Goal: Task Accomplishment & Management: Use online tool/utility

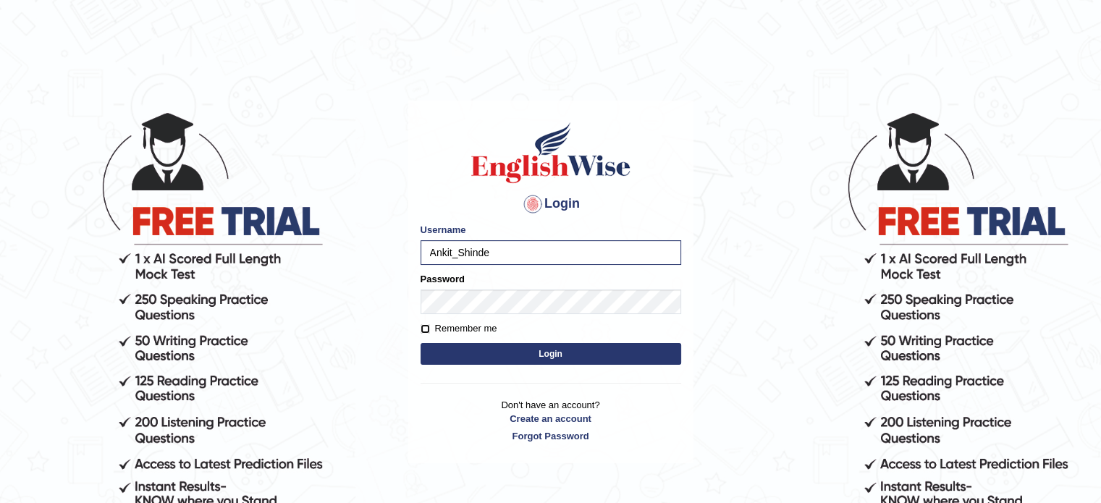
click at [422, 327] on input "Remember me" at bounding box center [424, 328] width 9 height 9
checkbox input "true"
click at [420, 343] on button "Login" at bounding box center [550, 354] width 261 height 22
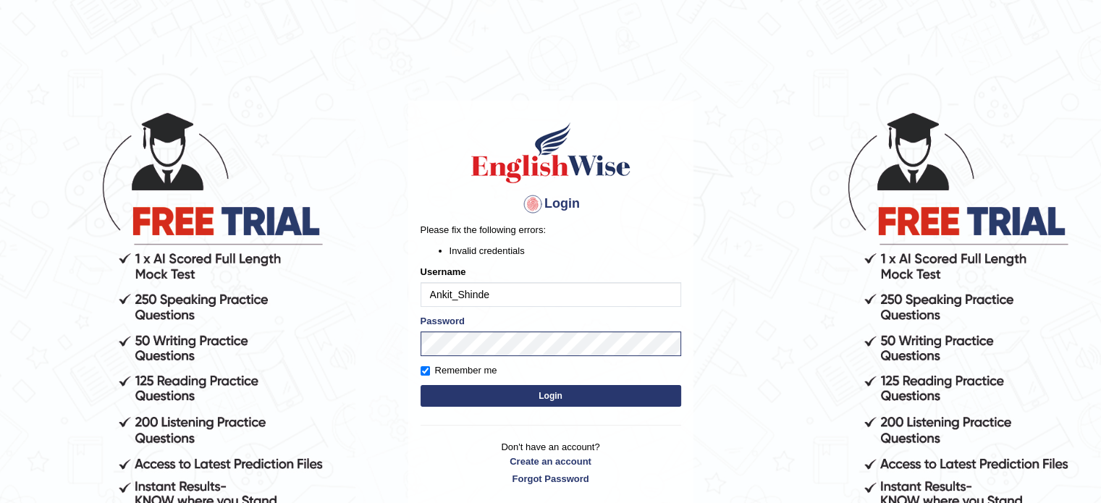
click at [537, 405] on button "Login" at bounding box center [550, 396] width 261 height 22
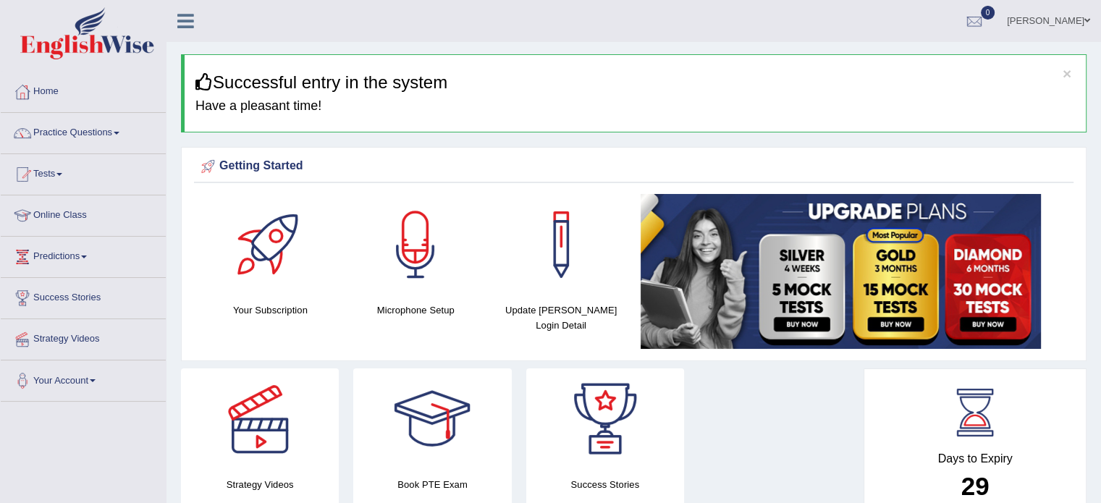
click at [77, 381] on link "Your Account" at bounding box center [83, 378] width 165 height 36
click at [74, 433] on link "Microphone Setup" at bounding box center [94, 440] width 135 height 26
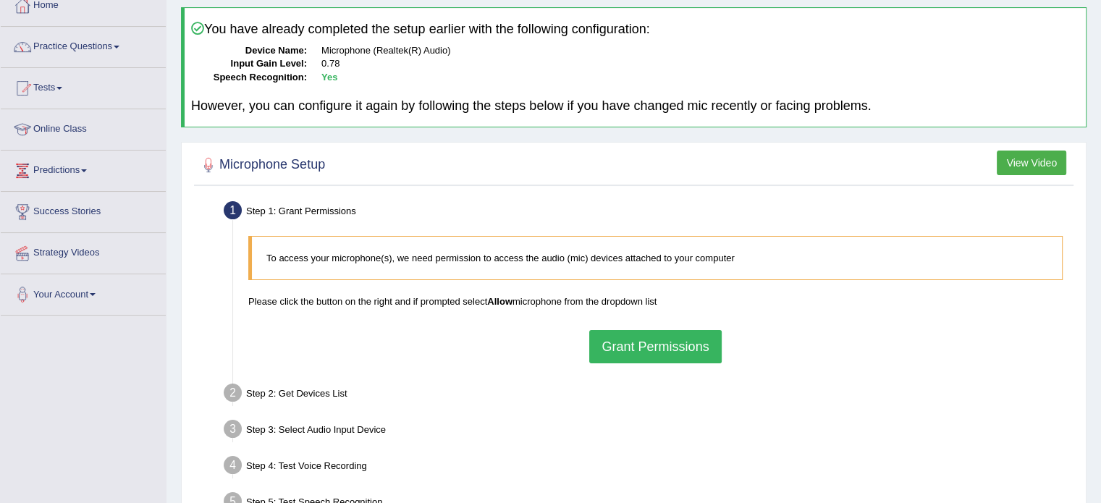
scroll to position [72, 0]
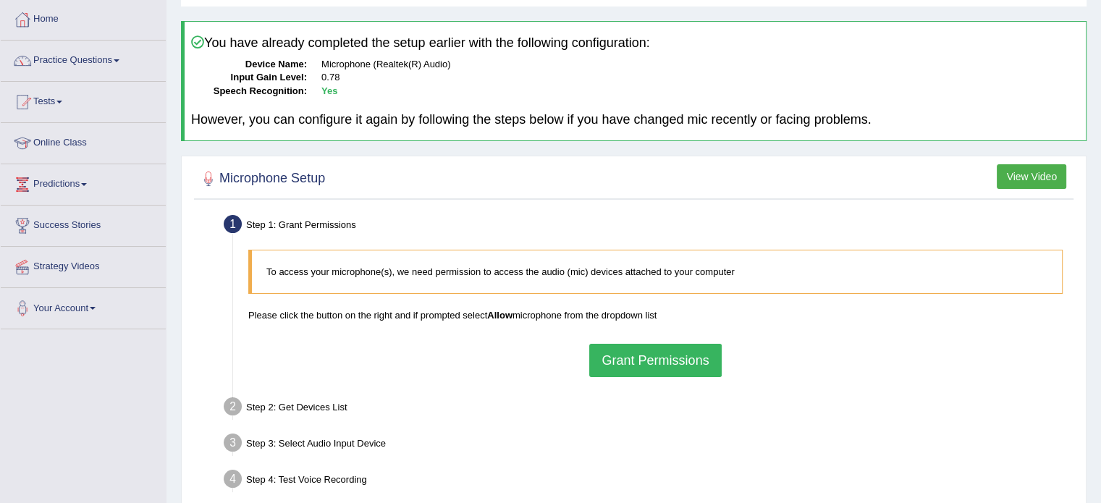
click at [686, 353] on button "Grant Permissions" at bounding box center [655, 360] width 132 height 33
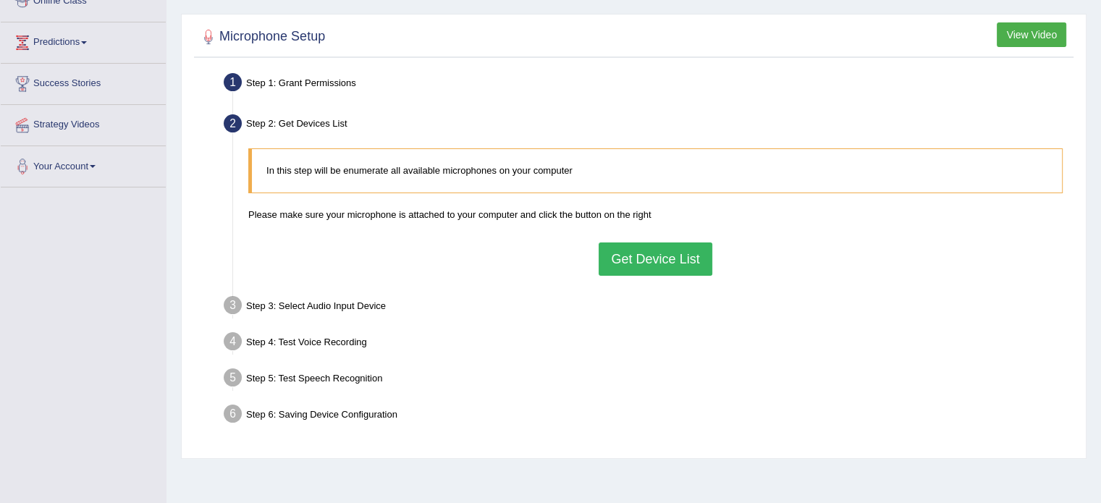
scroll to position [217, 0]
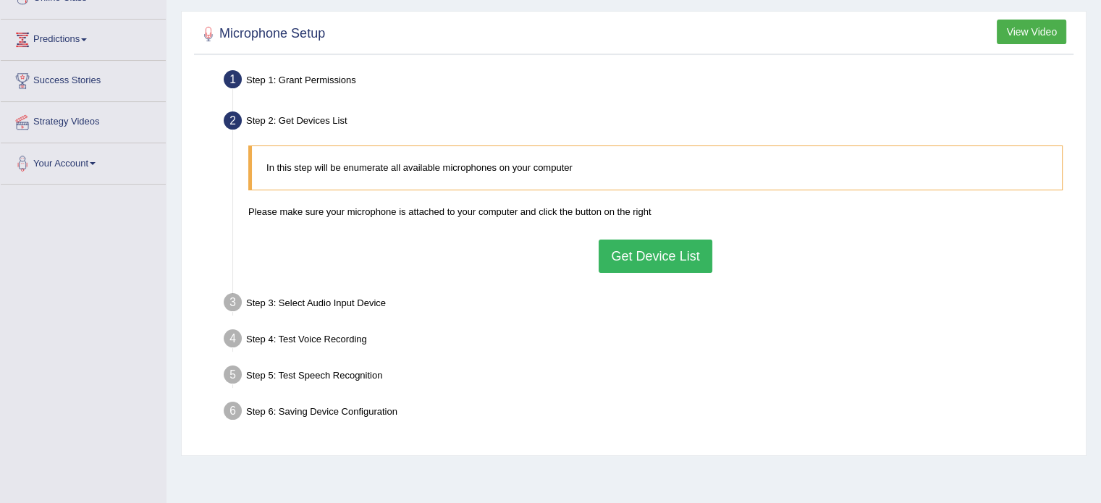
click at [651, 243] on button "Get Device List" at bounding box center [654, 256] width 113 height 33
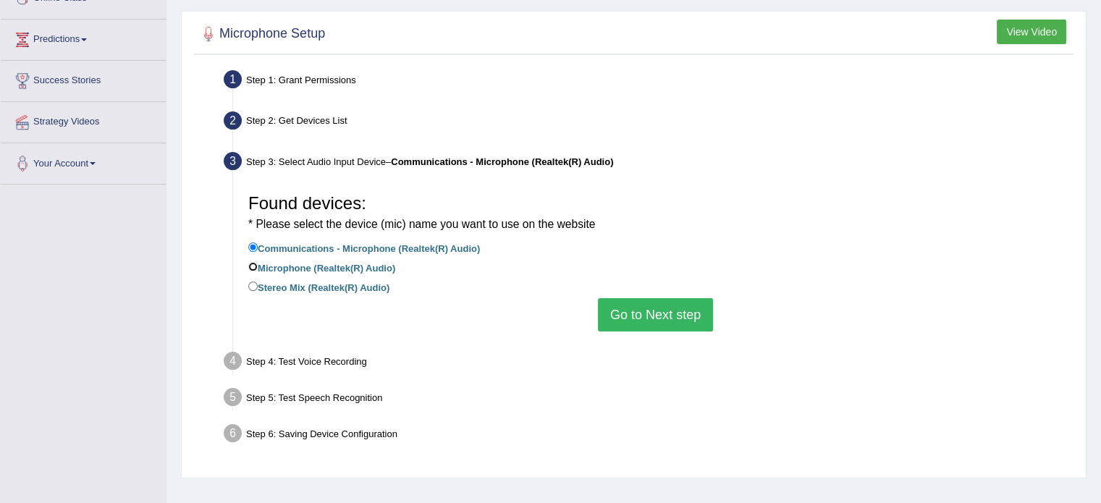
click at [251, 264] on input "Microphone (Realtek(R) Audio)" at bounding box center [252, 266] width 9 height 9
radio input "true"
click at [640, 304] on button "Go to Next step" at bounding box center [655, 314] width 115 height 33
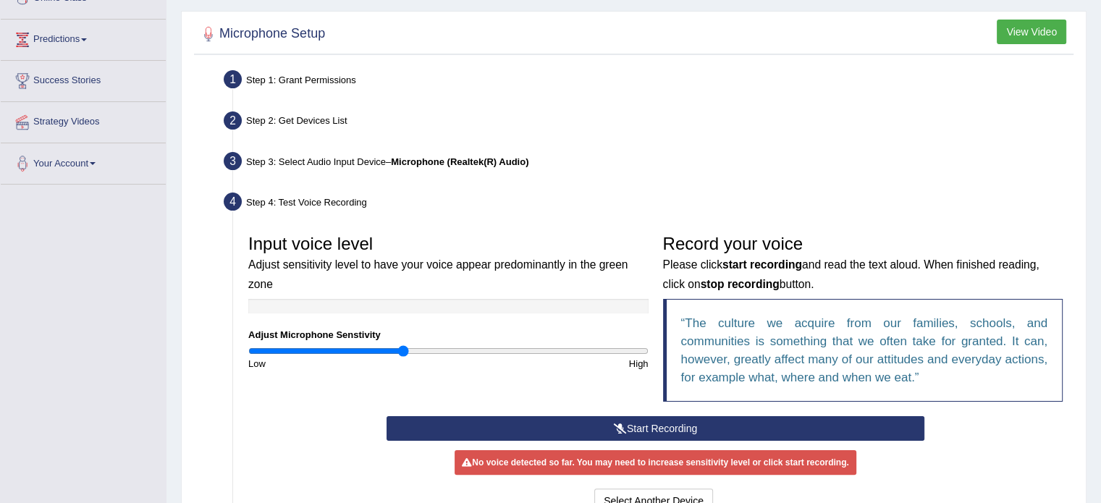
click at [659, 433] on button "Start Recording" at bounding box center [655, 428] width 538 height 25
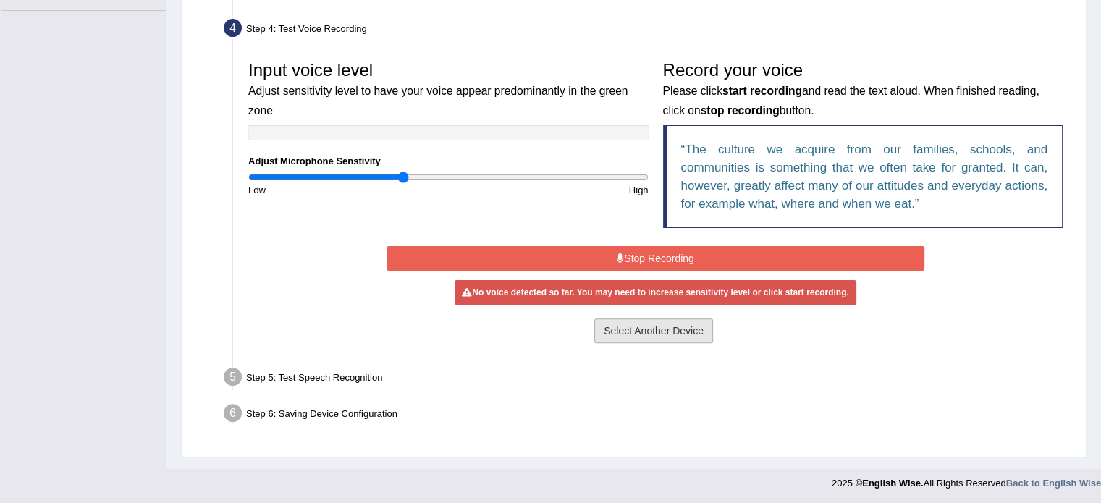
click at [663, 326] on button "Select Another Device" at bounding box center [653, 330] width 119 height 25
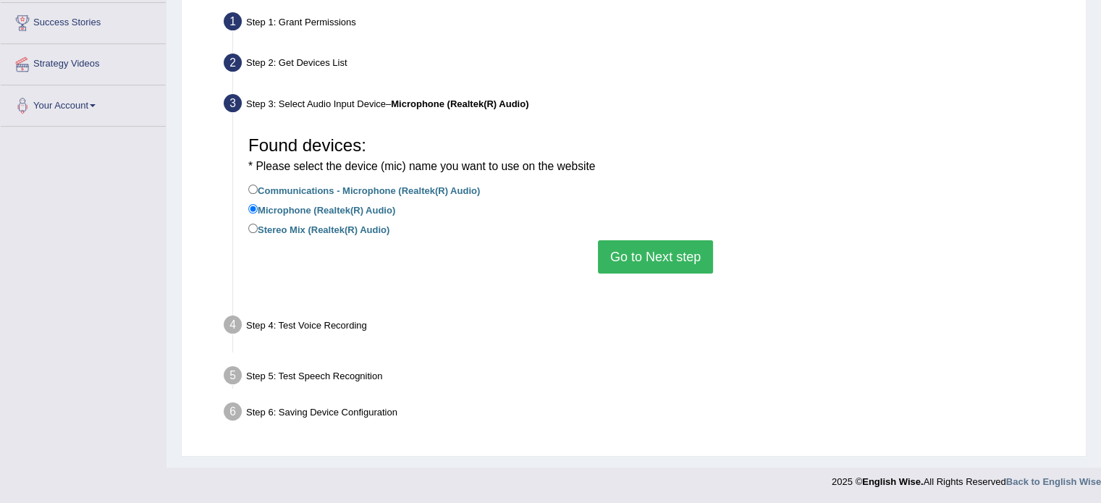
scroll to position [257, 0]
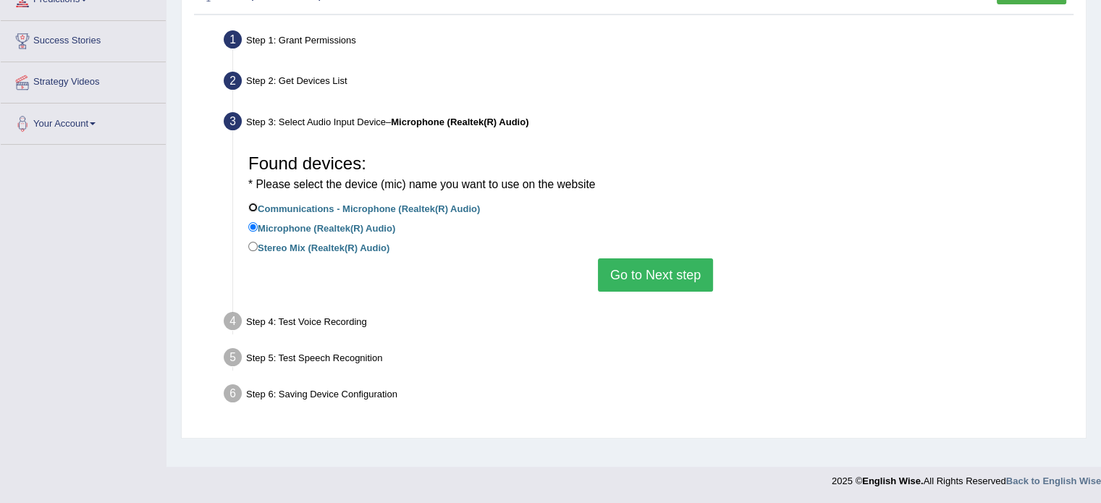
click at [257, 205] on input "Communications - Microphone (Realtek(R) Audio)" at bounding box center [252, 207] width 9 height 9
radio input "true"
click at [675, 267] on button "Go to Next step" at bounding box center [655, 274] width 115 height 33
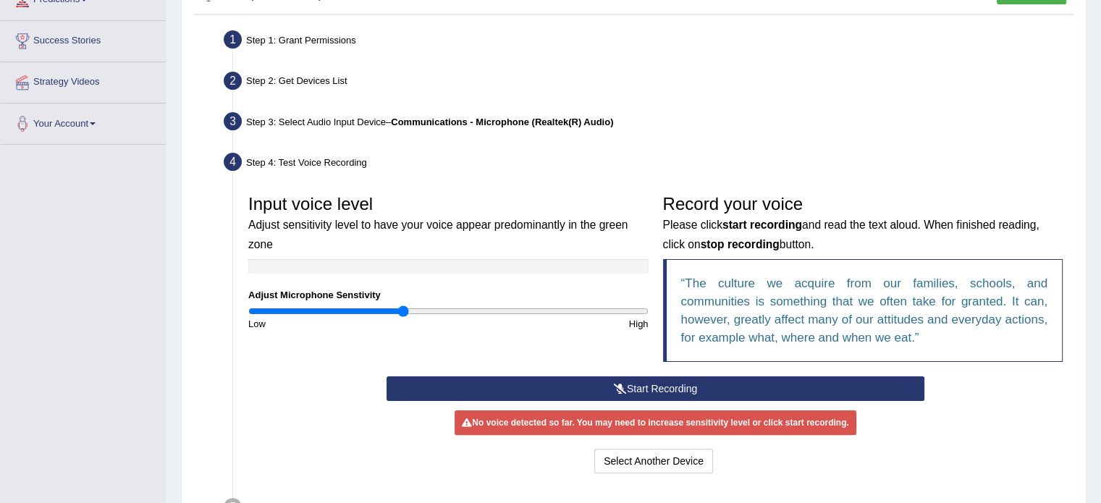
click at [691, 390] on button "Start Recording" at bounding box center [655, 388] width 538 height 25
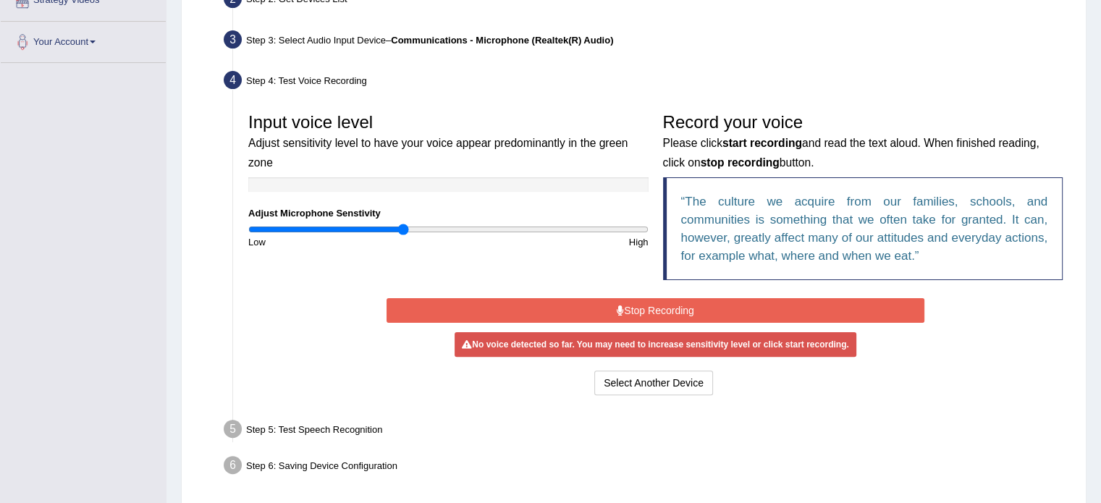
scroll to position [391, 0]
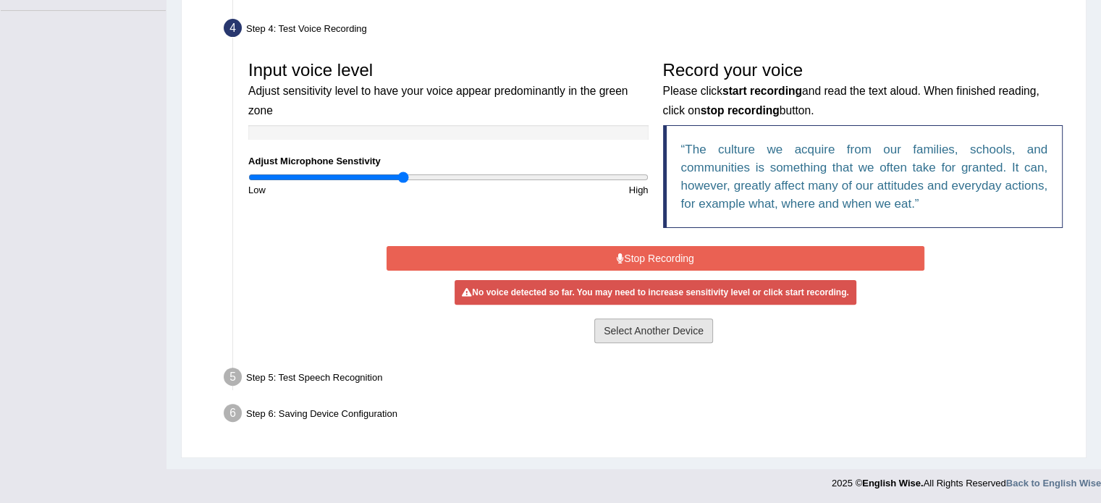
click at [666, 330] on button "Select Another Device" at bounding box center [653, 330] width 119 height 25
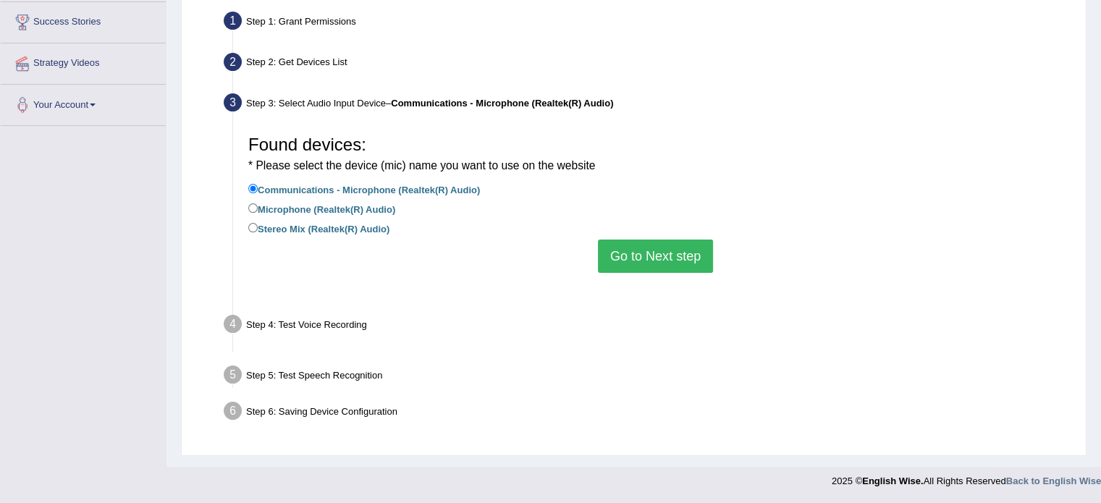
scroll to position [257, 0]
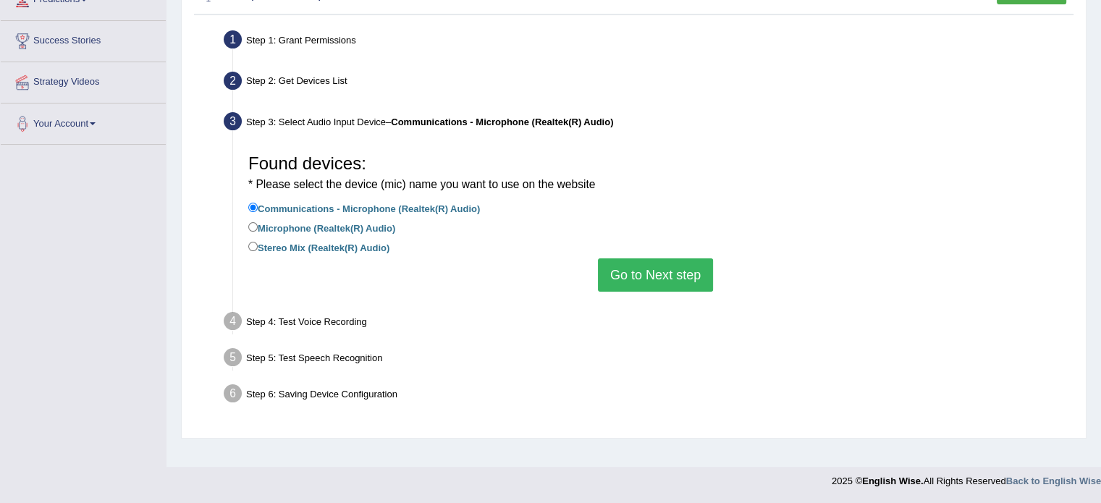
click at [368, 221] on label "Microphone (Realtek(R) Audio)" at bounding box center [321, 227] width 147 height 16
click at [258, 222] on input "Microphone (Realtek(R) Audio)" at bounding box center [252, 226] width 9 height 9
radio input "true"
click at [663, 263] on button "Go to Next step" at bounding box center [655, 274] width 115 height 33
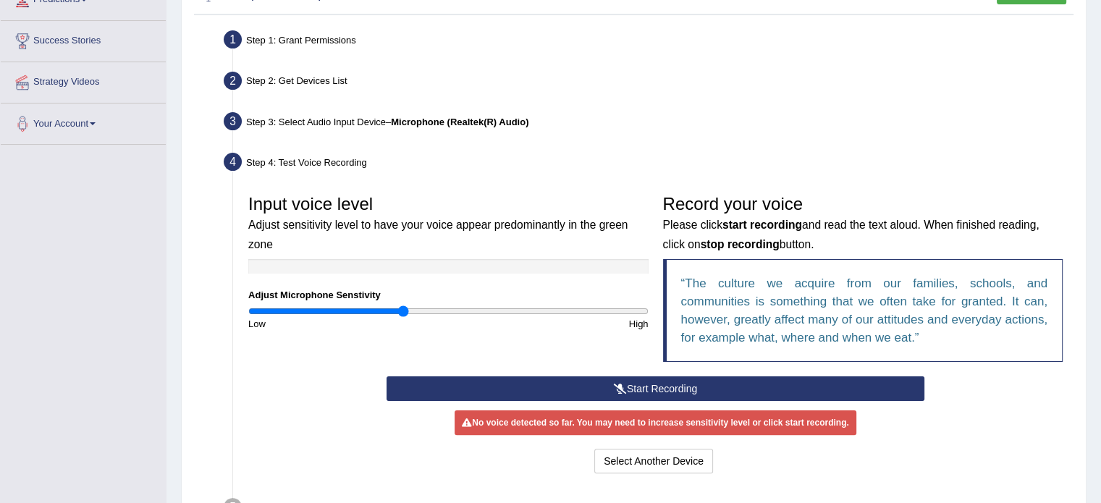
click at [614, 384] on icon at bounding box center [620, 389] width 13 height 10
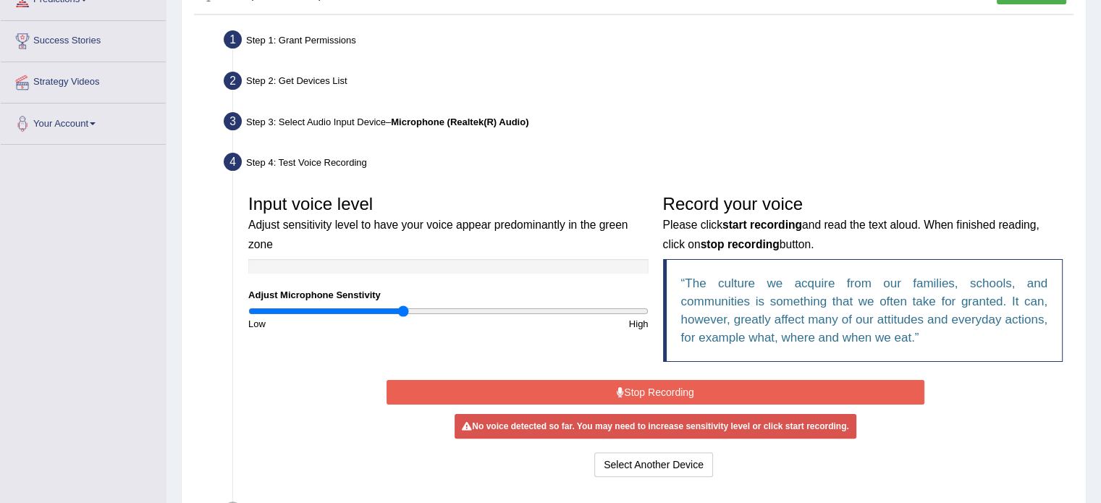
click at [613, 384] on button "Stop Recording" at bounding box center [655, 392] width 538 height 25
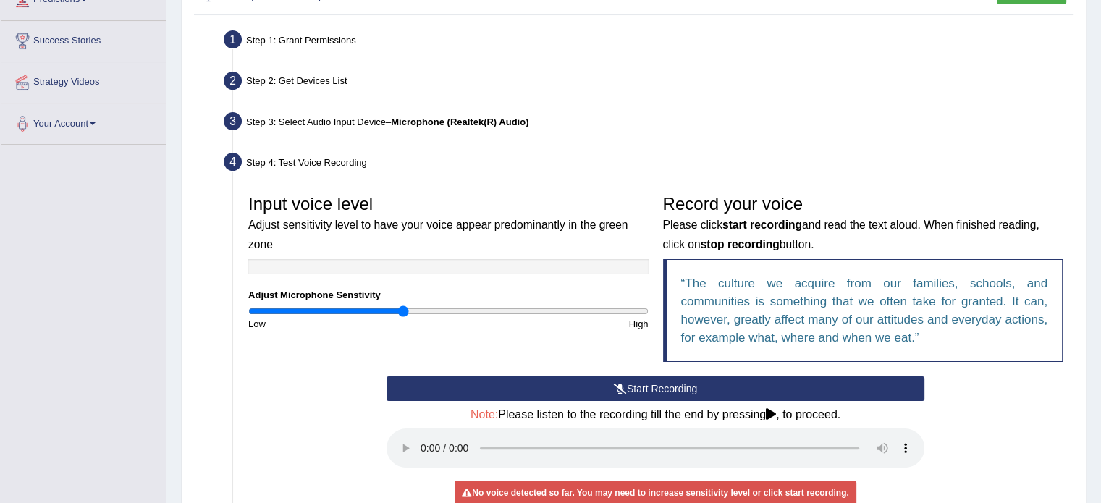
scroll to position [329, 0]
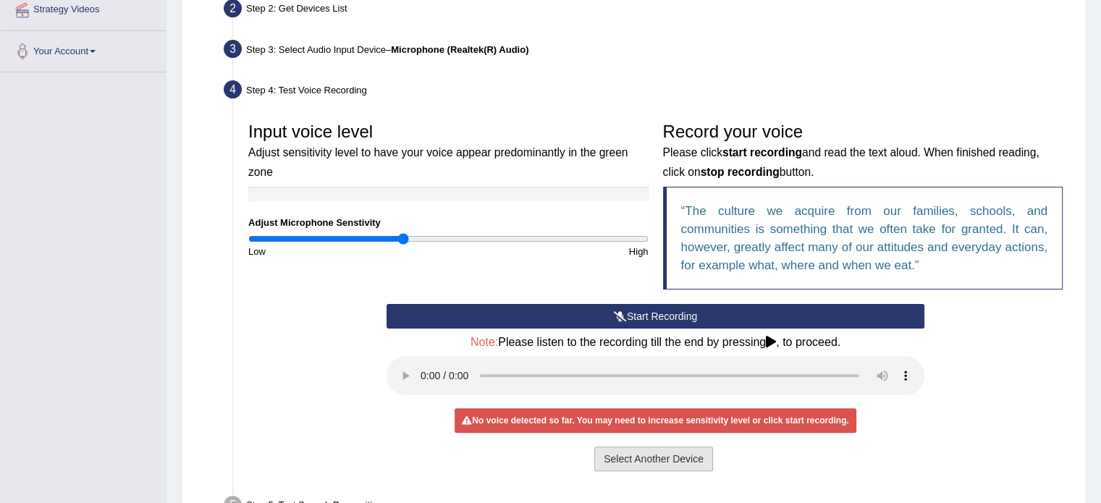
click at [711, 457] on button "Select Another Device" at bounding box center [653, 458] width 119 height 25
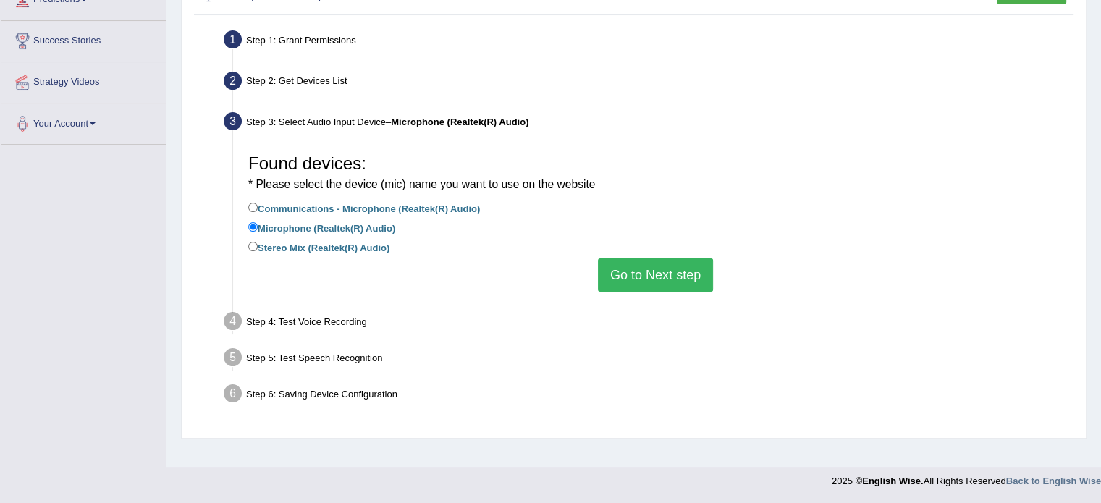
scroll to position [257, 0]
click at [326, 240] on label "Stereo Mix (Realtek(R) Audio)" at bounding box center [318, 247] width 141 height 16
click at [258, 242] on input "Stereo Mix (Realtek(R) Audio)" at bounding box center [252, 246] width 9 height 9
radio input "true"
click at [633, 261] on button "Go to Next step" at bounding box center [655, 274] width 115 height 33
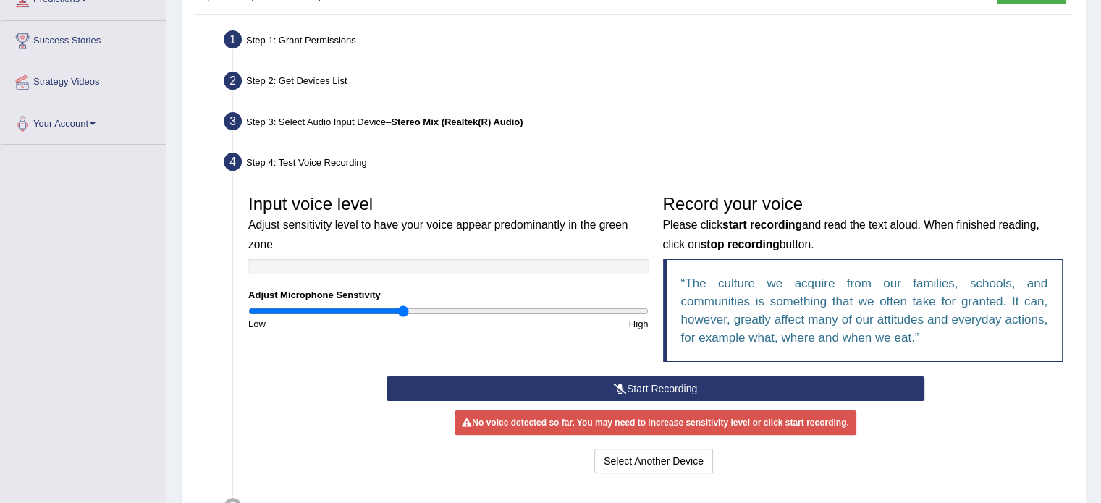
scroll to position [386, 0]
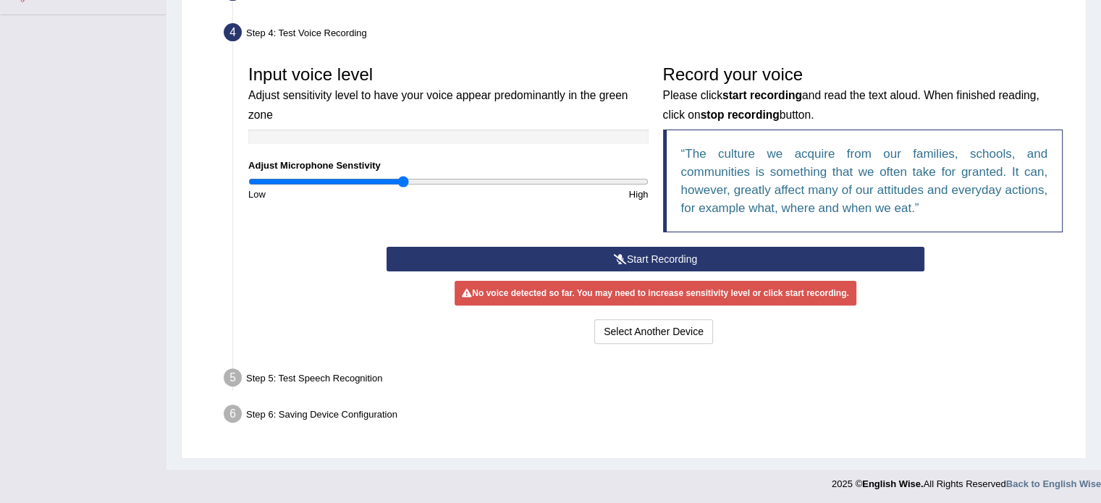
click at [647, 262] on button "Start Recording" at bounding box center [655, 259] width 538 height 25
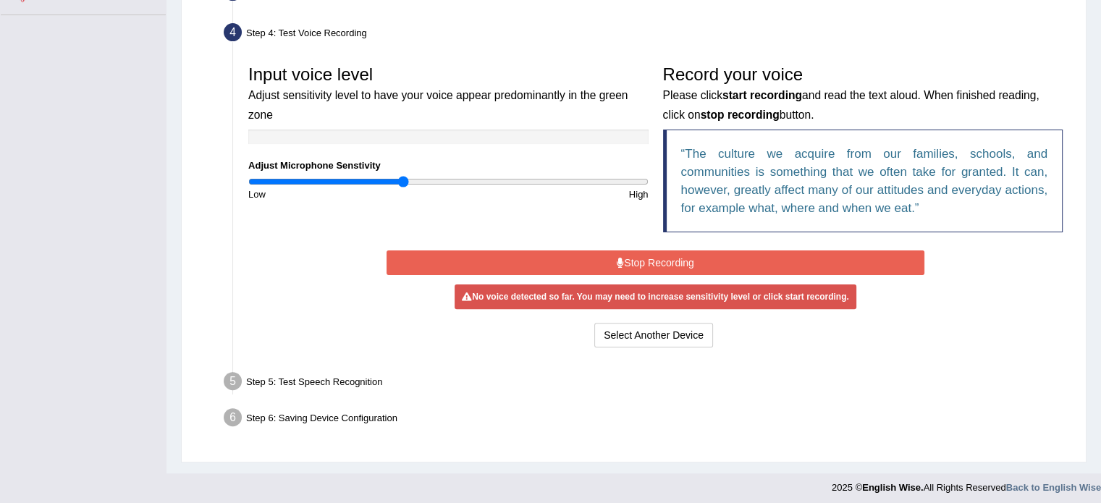
click at [638, 290] on div "No voice detected so far. You may need to increase sensitivity level or click s…" at bounding box center [654, 296] width 401 height 25
drag, startPoint x: 402, startPoint y: 174, endPoint x: 719, endPoint y: 180, distance: 316.3
type input "2"
click at [648, 180] on input "range" at bounding box center [448, 182] width 400 height 12
click at [617, 254] on button "Stop Recording" at bounding box center [655, 262] width 538 height 25
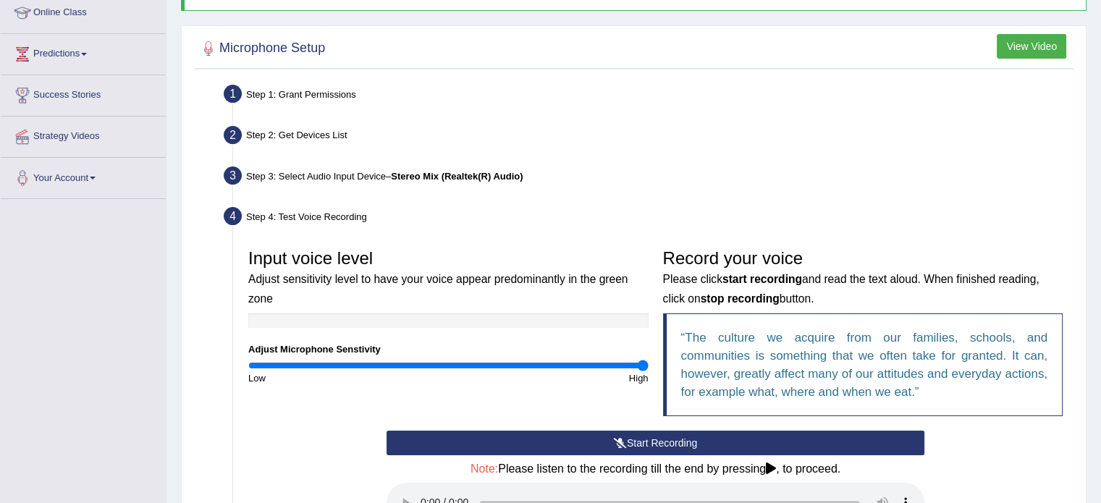
scroll to position [314, 0]
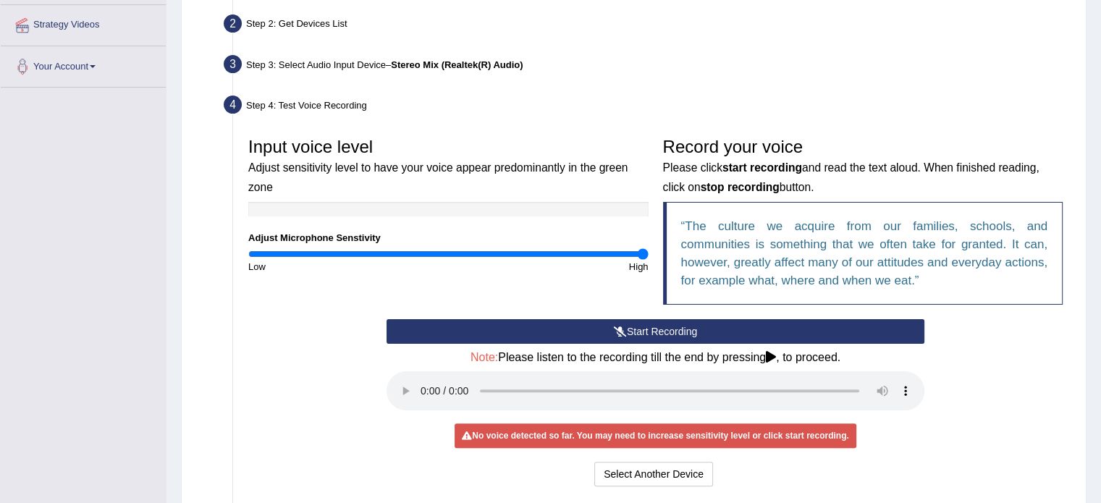
click at [608, 455] on div "Start Recording Stop Recording Note: Please listen to the recording till the en…" at bounding box center [655, 404] width 552 height 171
click at [604, 465] on button "Select Another Device" at bounding box center [653, 474] width 119 height 25
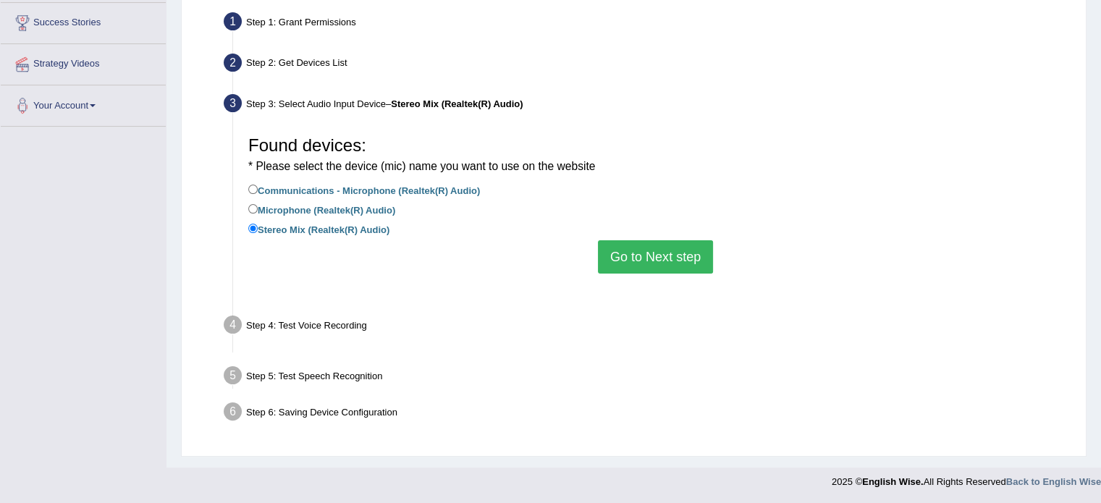
scroll to position [257, 0]
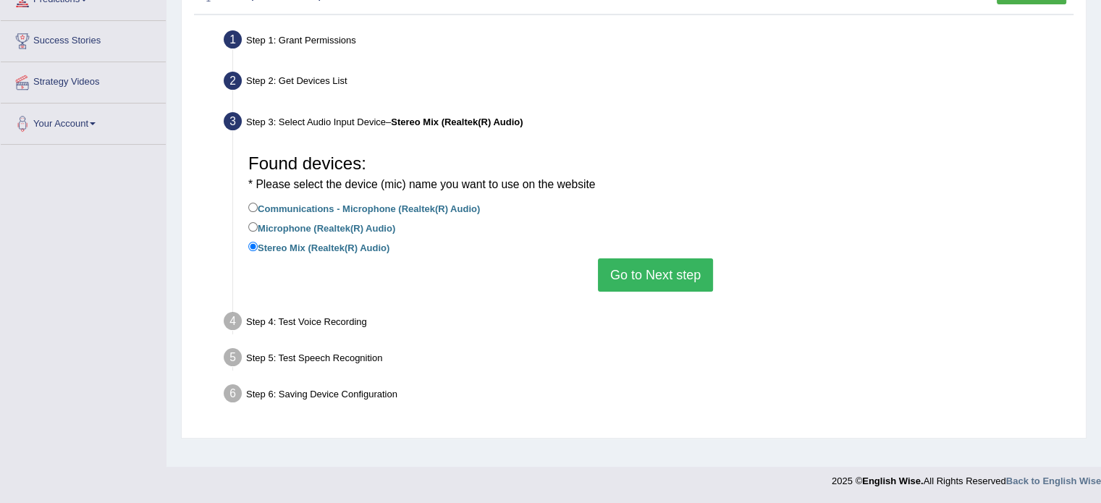
click at [446, 211] on label "Communications - Microphone (Realtek(R) Audio)" at bounding box center [364, 208] width 232 height 16
click at [258, 211] on input "Communications - Microphone (Realtek(R) Audio)" at bounding box center [252, 207] width 9 height 9
radio input "true"
click at [638, 255] on li "Stereo Mix (Realtek(R) Audio)" at bounding box center [655, 249] width 814 height 20
click at [632, 260] on button "Go to Next step" at bounding box center [655, 274] width 115 height 33
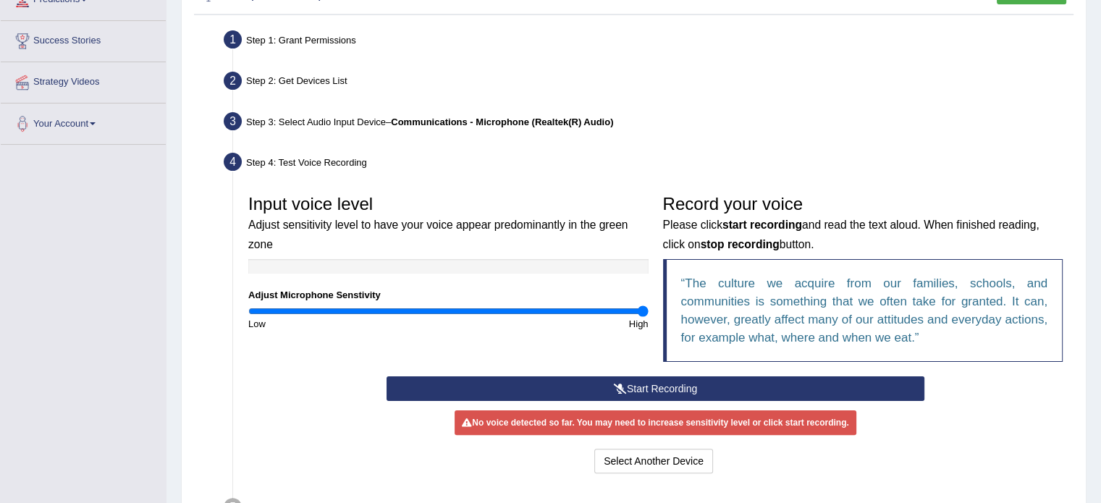
click at [670, 391] on button "Start Recording" at bounding box center [655, 388] width 538 height 25
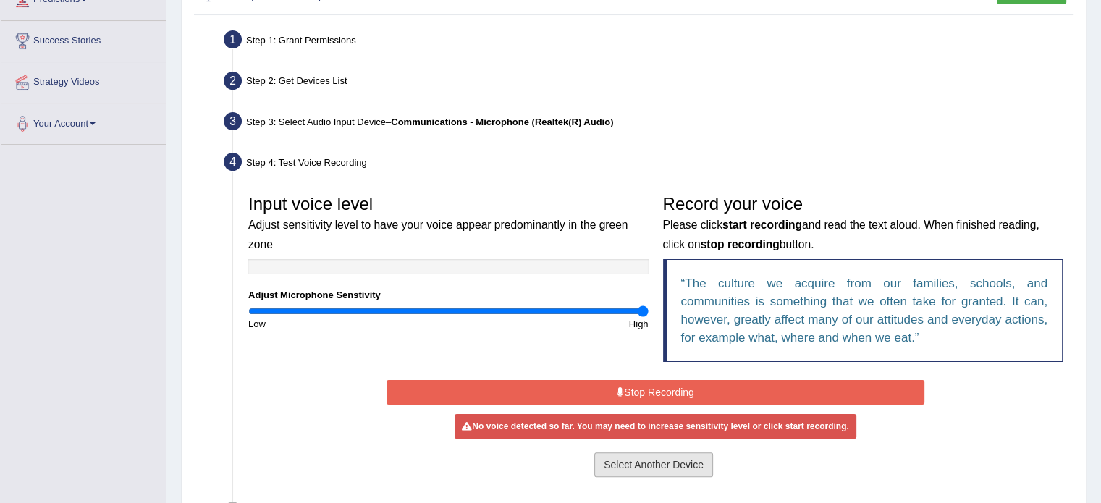
click at [631, 457] on button "Select Another Device" at bounding box center [653, 464] width 119 height 25
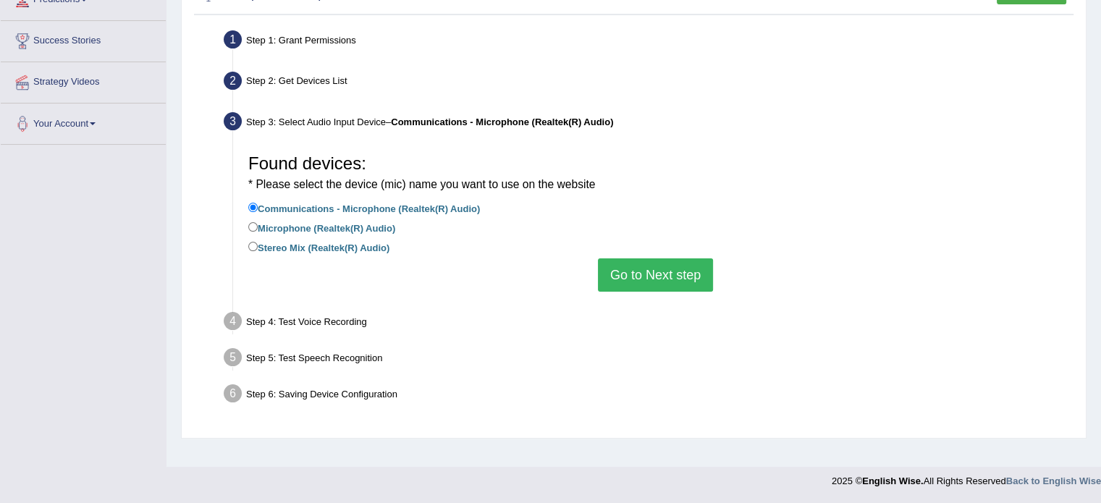
click at [395, 236] on li "Microphone (Realtek(R) Audio)" at bounding box center [655, 229] width 814 height 20
click at [393, 227] on label "Microphone (Realtek(R) Audio)" at bounding box center [321, 227] width 147 height 16
click at [258, 227] on input "Microphone (Realtek(R) Audio)" at bounding box center [252, 226] width 9 height 9
radio input "true"
click at [646, 277] on button "Go to Next step" at bounding box center [655, 274] width 115 height 33
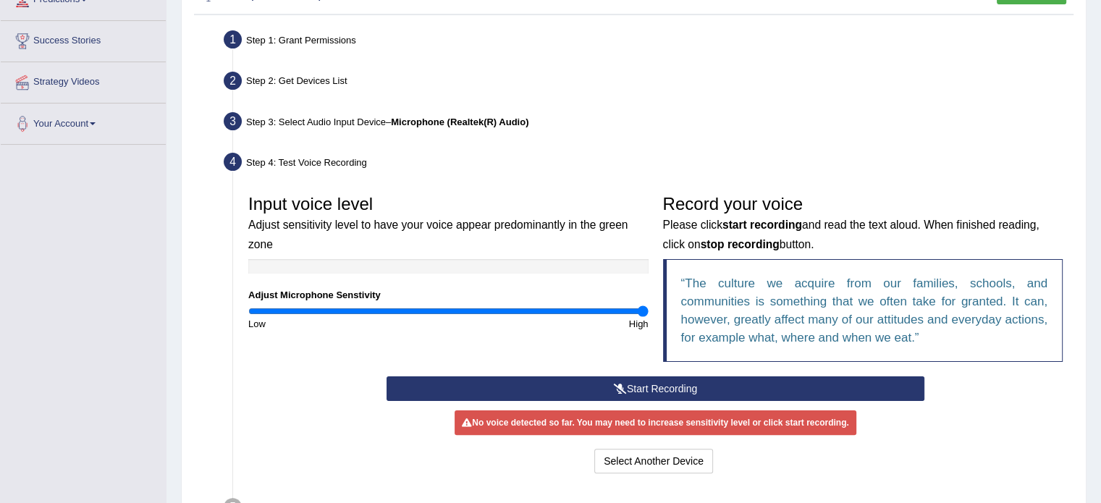
click at [639, 376] on button "Start Recording" at bounding box center [655, 388] width 538 height 25
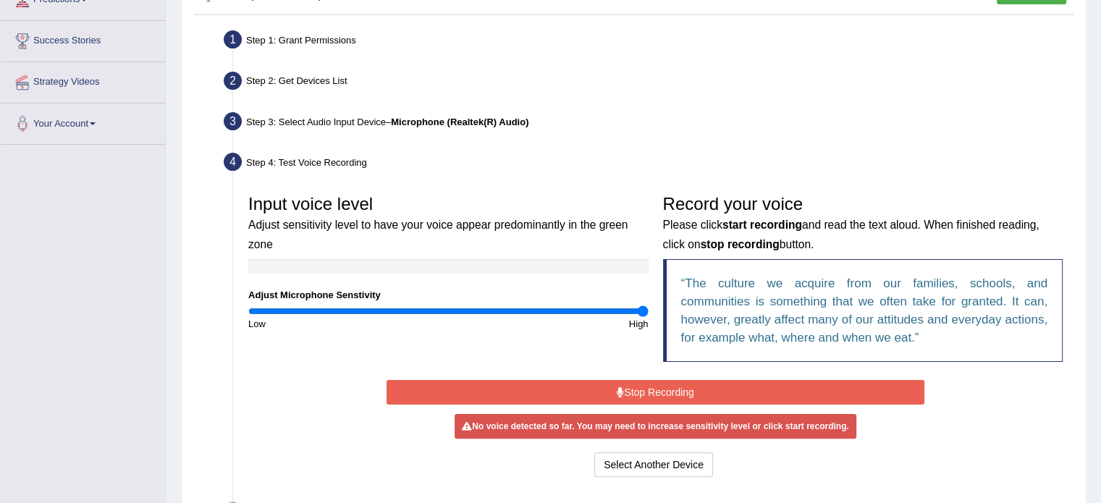
click at [639, 387] on button "Stop Recording" at bounding box center [655, 392] width 538 height 25
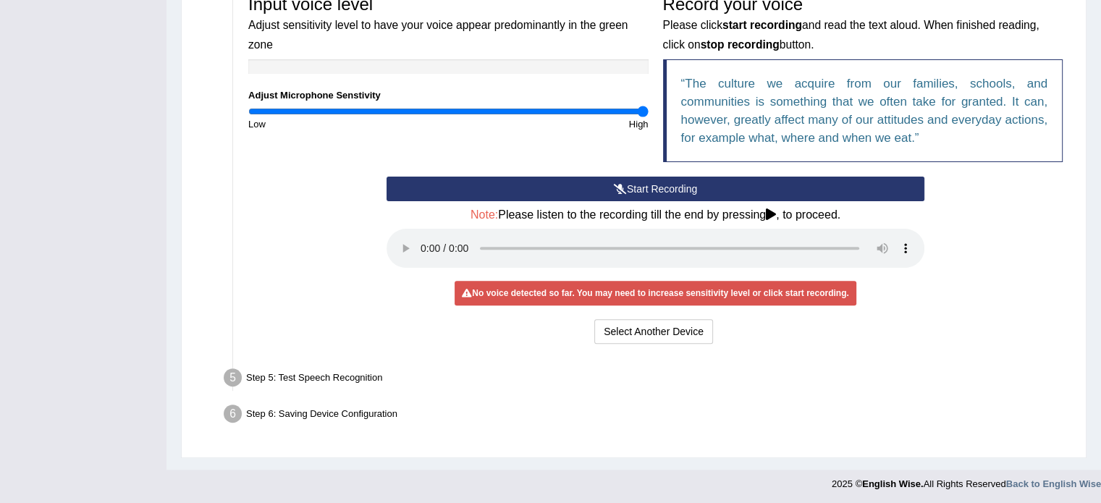
scroll to position [457, 0]
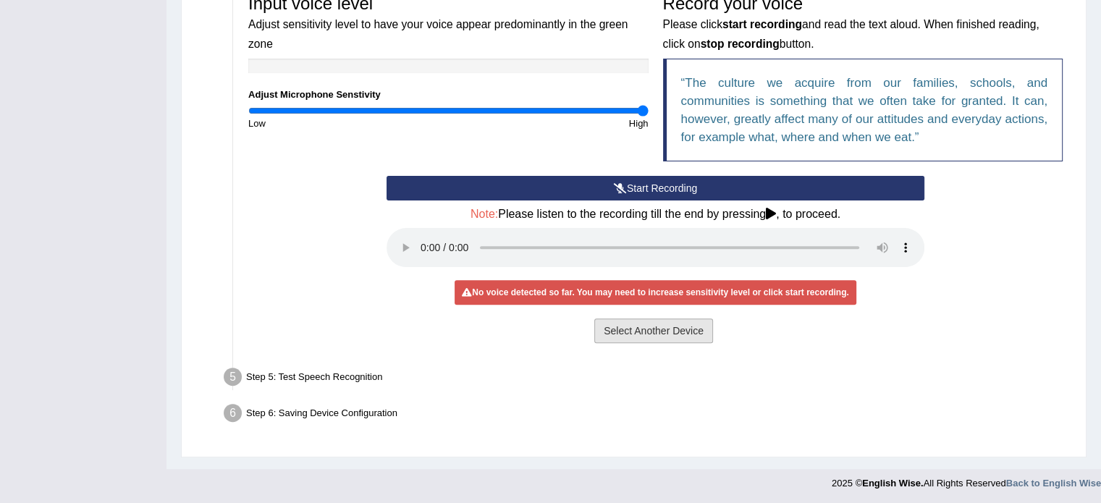
click at [634, 327] on button "Select Another Device" at bounding box center [653, 330] width 119 height 25
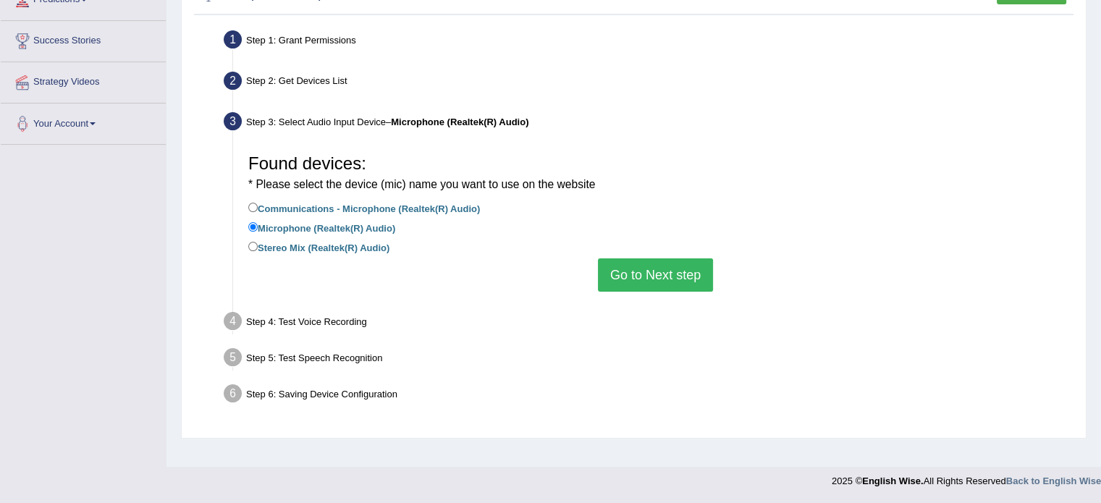
scroll to position [257, 0]
click at [347, 240] on label "Stereo Mix (Realtek(R) Audio)" at bounding box center [318, 247] width 141 height 16
click at [258, 242] on input "Stereo Mix (Realtek(R) Audio)" at bounding box center [252, 246] width 9 height 9
radio input "true"
click at [361, 222] on label "Microphone (Realtek(R) Audio)" at bounding box center [321, 227] width 147 height 16
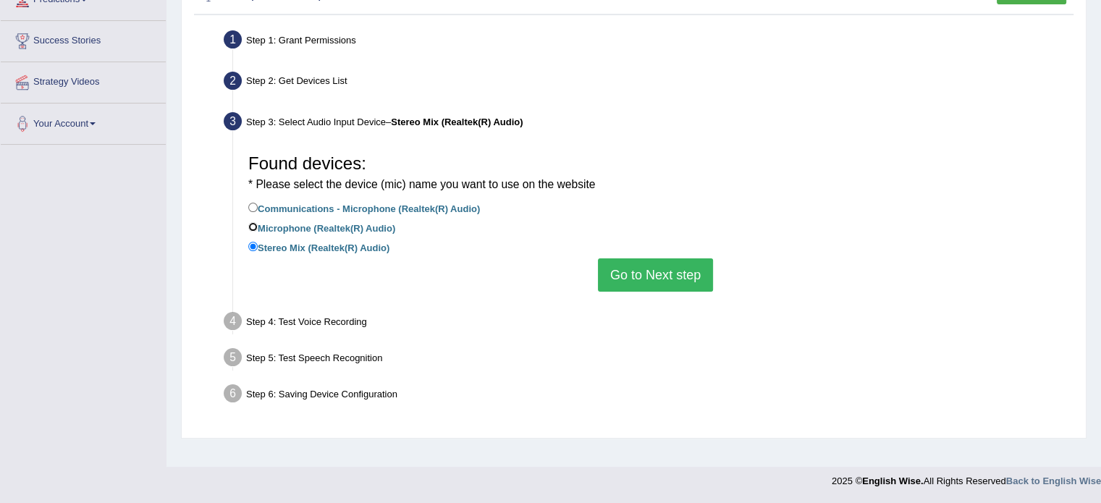
click at [258, 222] on input "Microphone (Realtek(R) Audio)" at bounding box center [252, 226] width 9 height 9
radio input "true"
click at [656, 272] on button "Go to Next step" at bounding box center [655, 274] width 115 height 33
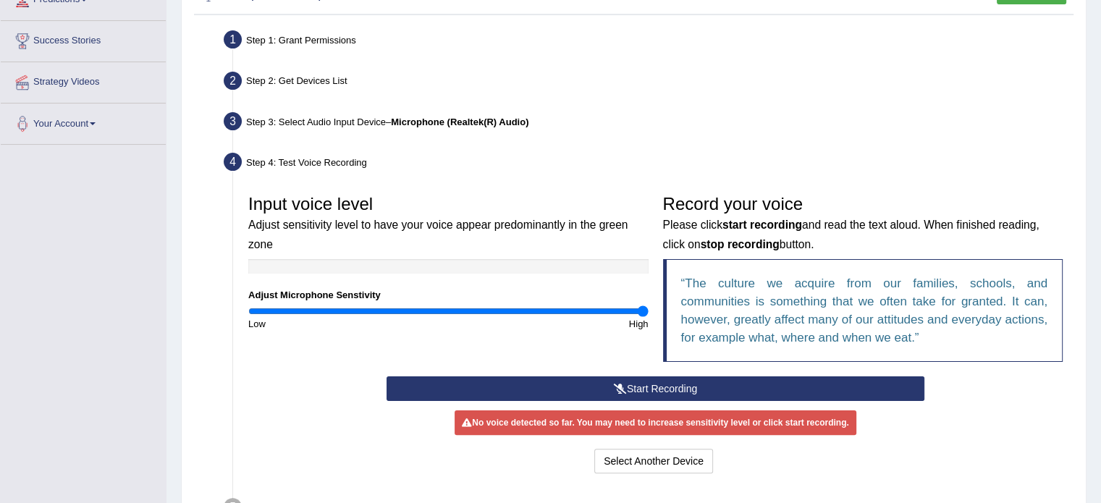
click at [553, 391] on button "Start Recording" at bounding box center [655, 388] width 538 height 25
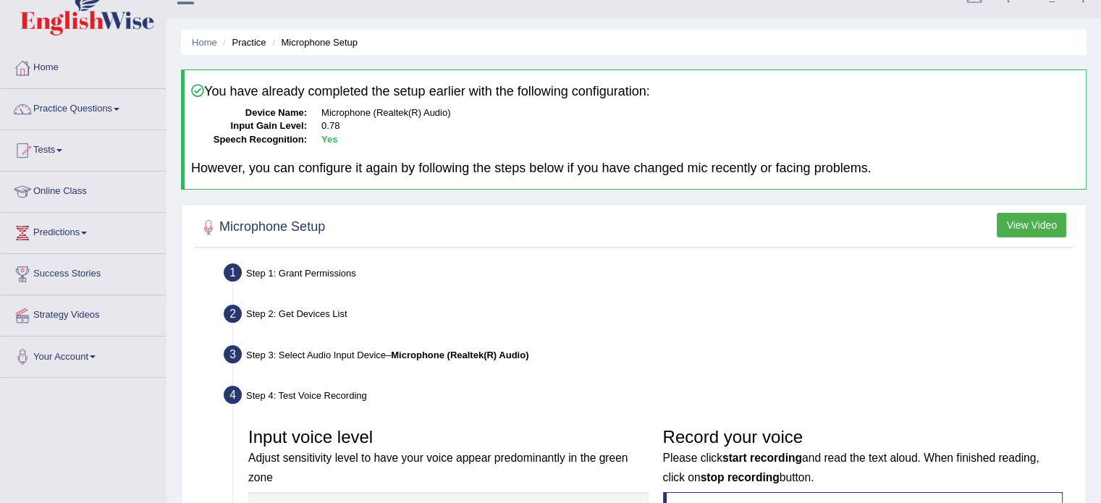
scroll to position [0, 0]
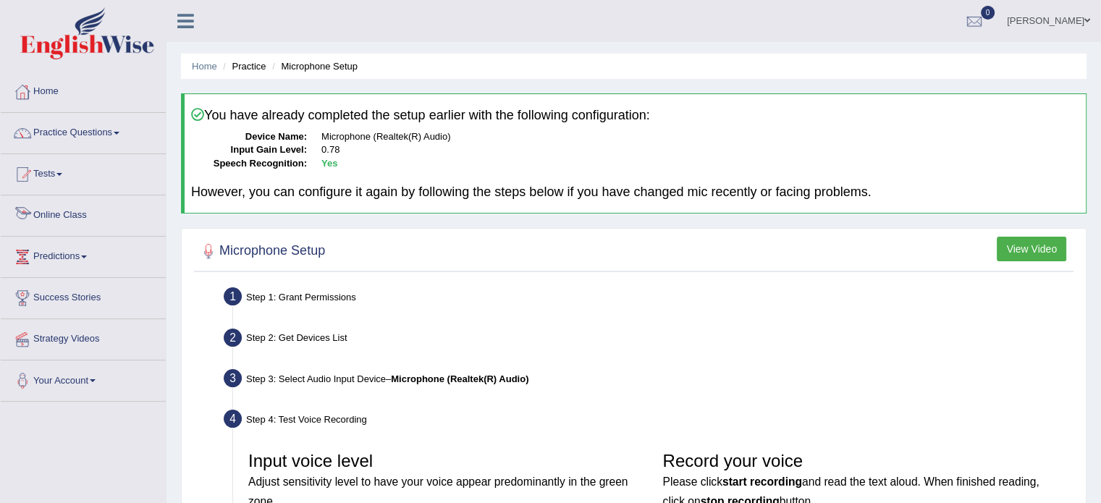
click at [51, 213] on link "Online Class" at bounding box center [83, 213] width 165 height 36
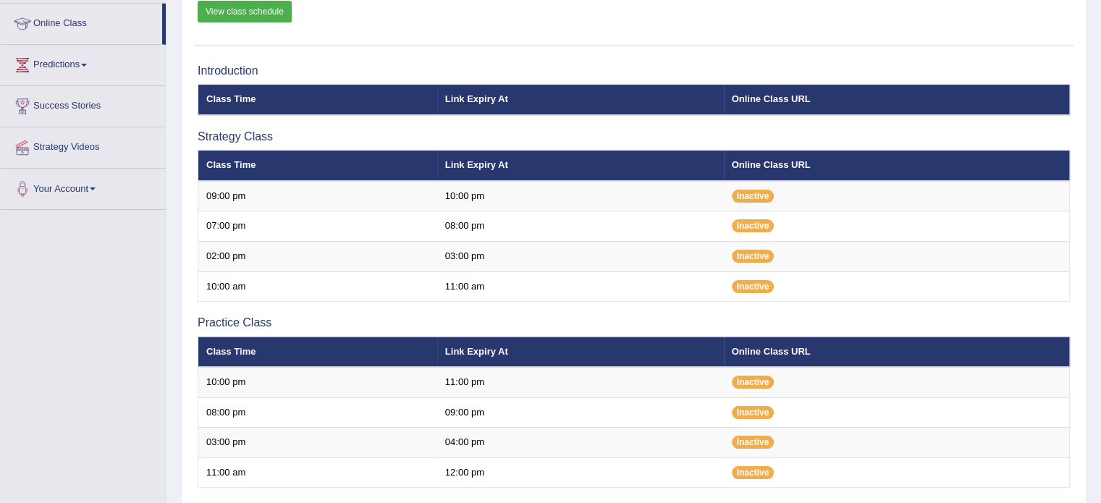
scroll to position [217, 0]
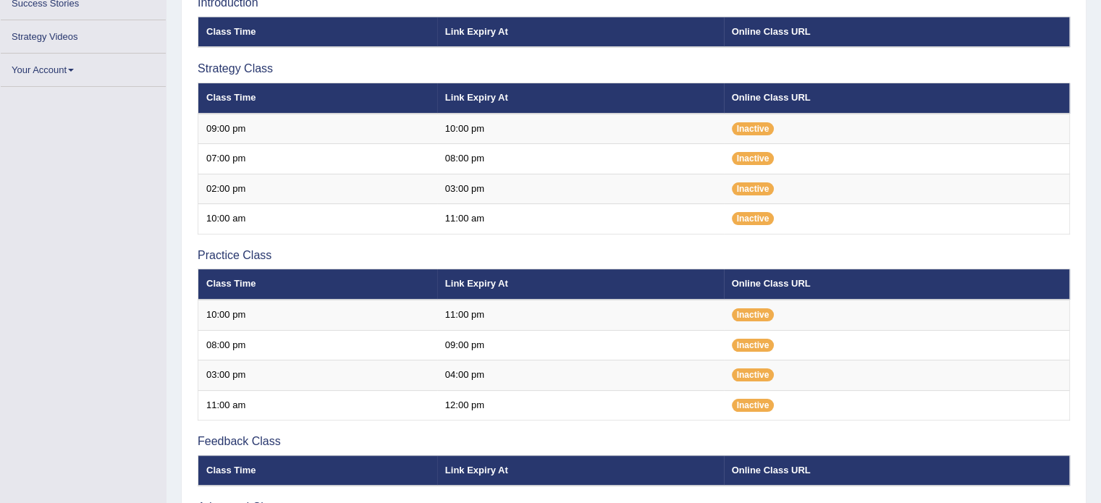
scroll to position [217, 0]
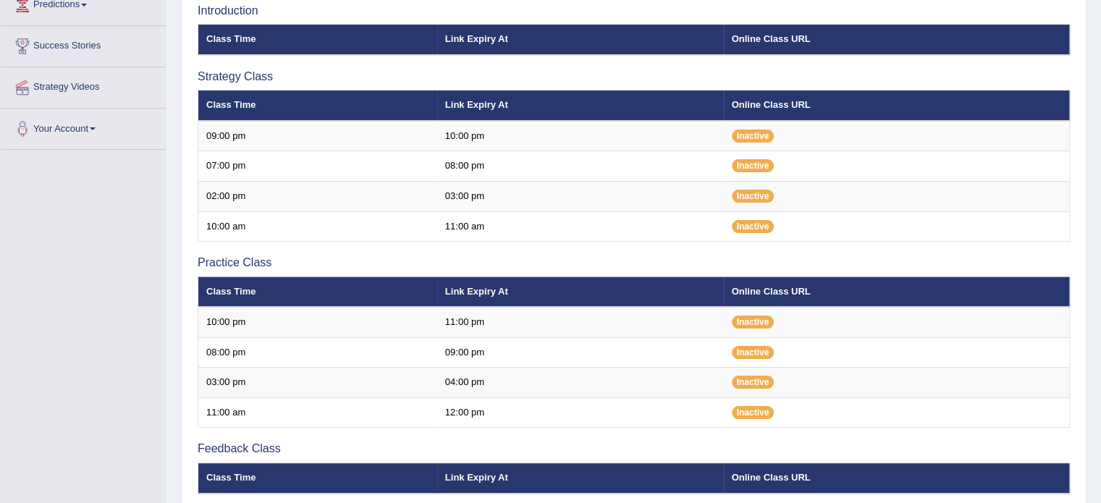
scroll to position [217, 0]
